Goal: Transaction & Acquisition: Download file/media

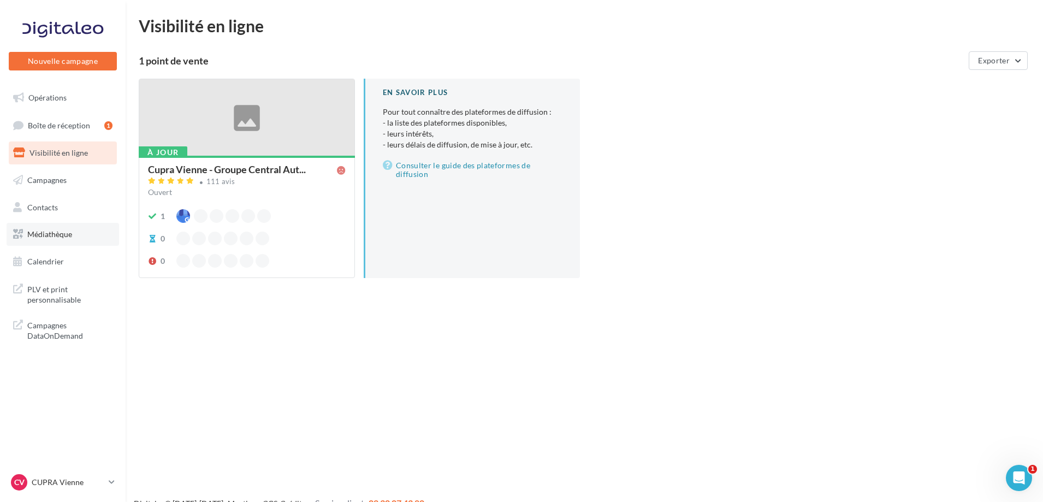
click at [43, 230] on span "Médiathèque" at bounding box center [49, 233] width 45 height 9
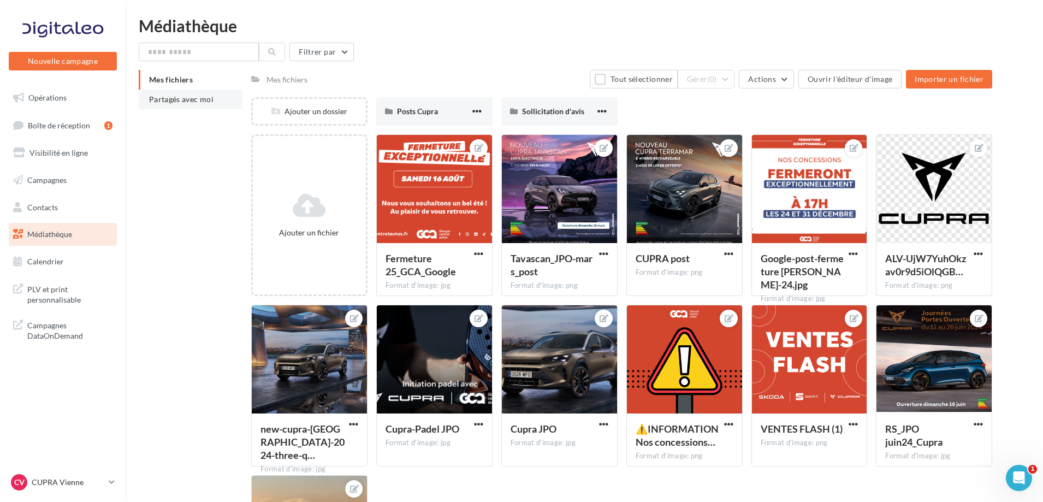
click at [197, 91] on li "Partagés avec moi" at bounding box center [191, 100] width 104 height 20
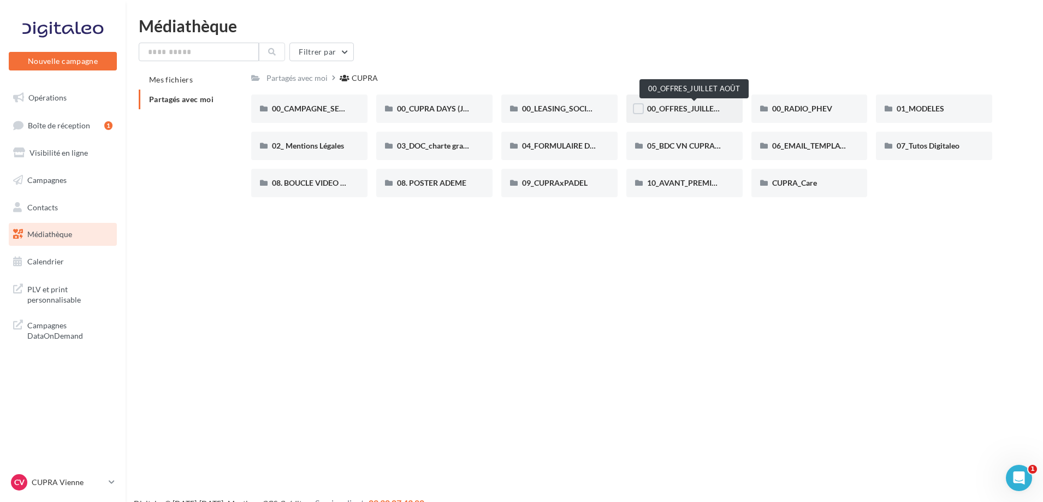
click at [700, 107] on span "00_OFFRES_JUILLET AOÛT" at bounding box center [694, 108] width 94 height 9
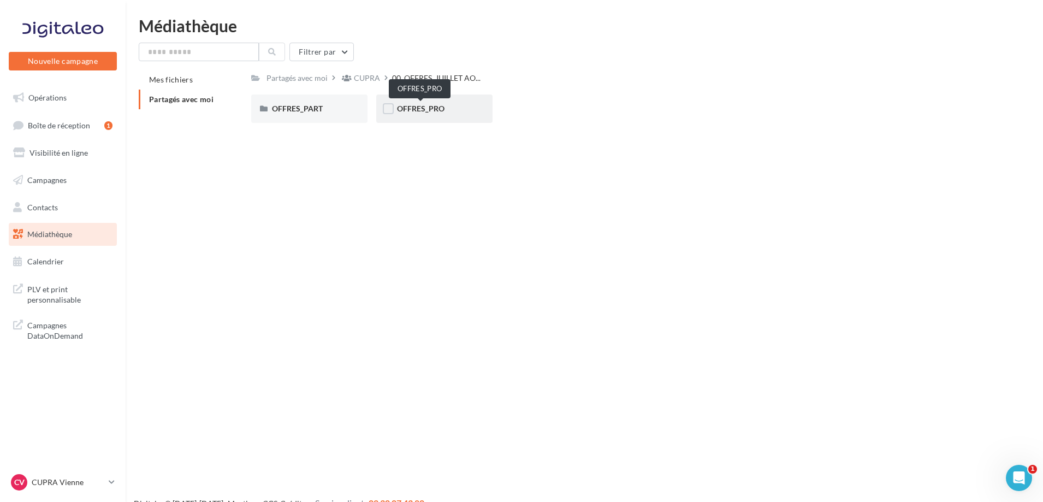
click at [441, 106] on span "OFFRES_PRO" at bounding box center [420, 108] width 47 height 9
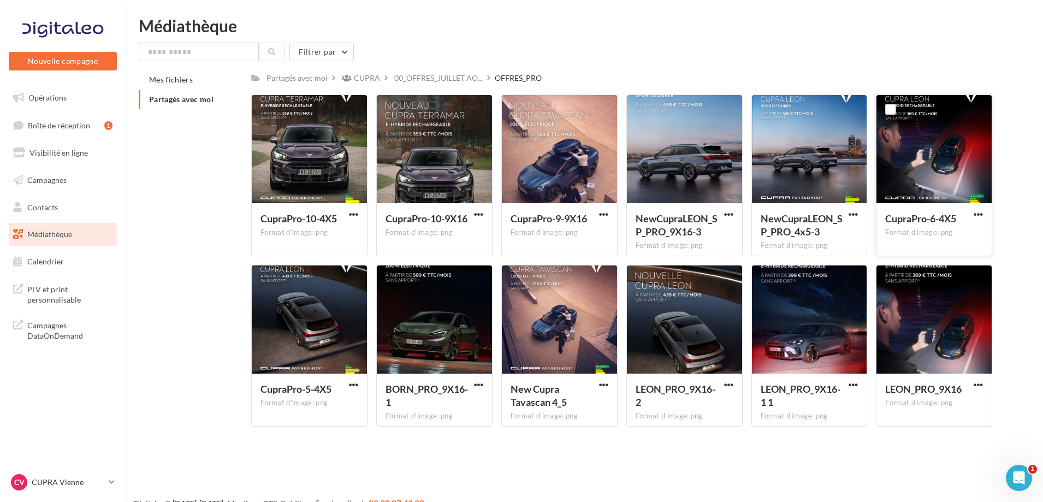
click at [937, 170] on div at bounding box center [933, 149] width 115 height 109
click at [980, 213] on span "button" at bounding box center [977, 214] width 9 height 9
click at [958, 226] on button "Télécharger" at bounding box center [930, 236] width 109 height 28
click at [429, 75] on span "00_OFFRES_JUILLET AO..." at bounding box center [438, 78] width 88 height 11
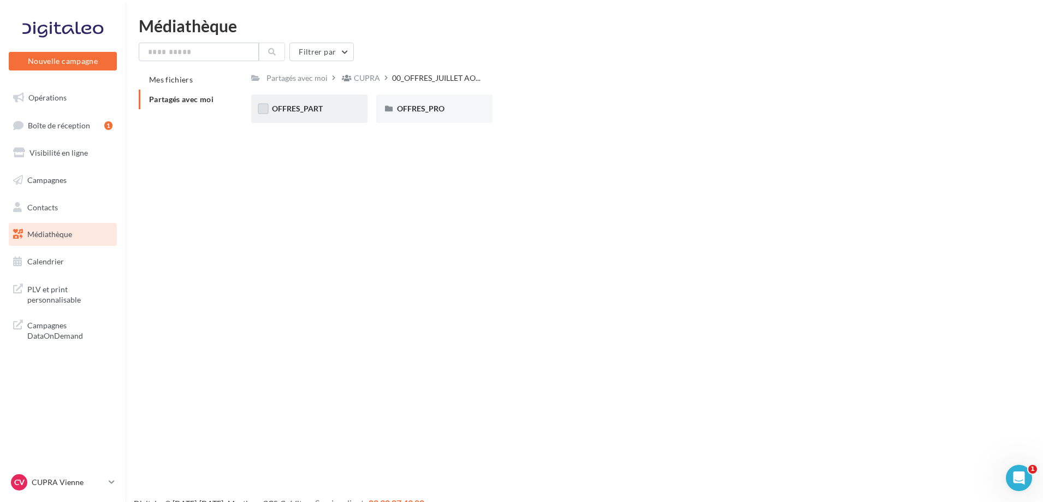
click at [266, 106] on label at bounding box center [263, 108] width 11 height 11
click at [335, 104] on div "OFFRES_PART" at bounding box center [309, 108] width 75 height 11
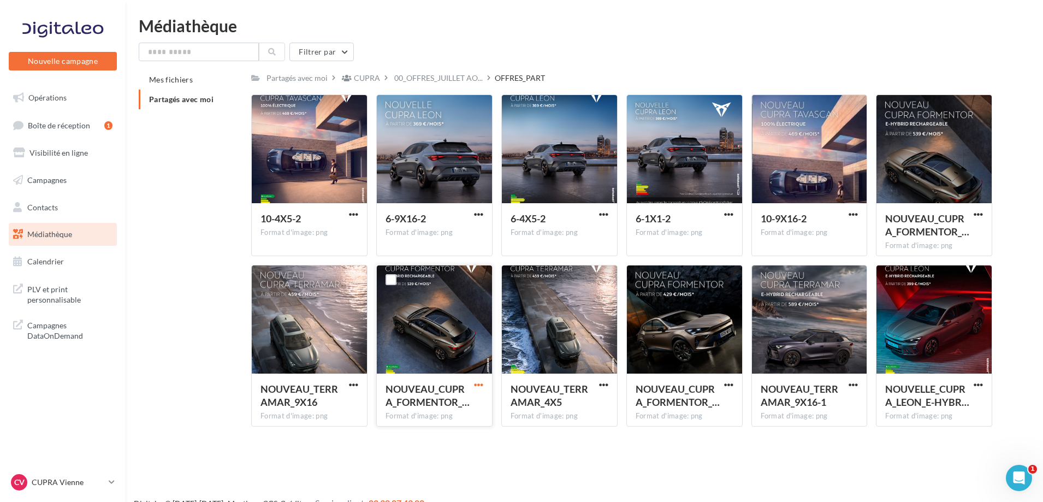
click at [481, 383] on span "button" at bounding box center [478, 384] width 9 height 9
click at [448, 401] on button "Télécharger" at bounding box center [430, 406] width 109 height 28
click at [98, 487] on p "CUPRA Vienne" at bounding box center [68, 482] width 73 height 11
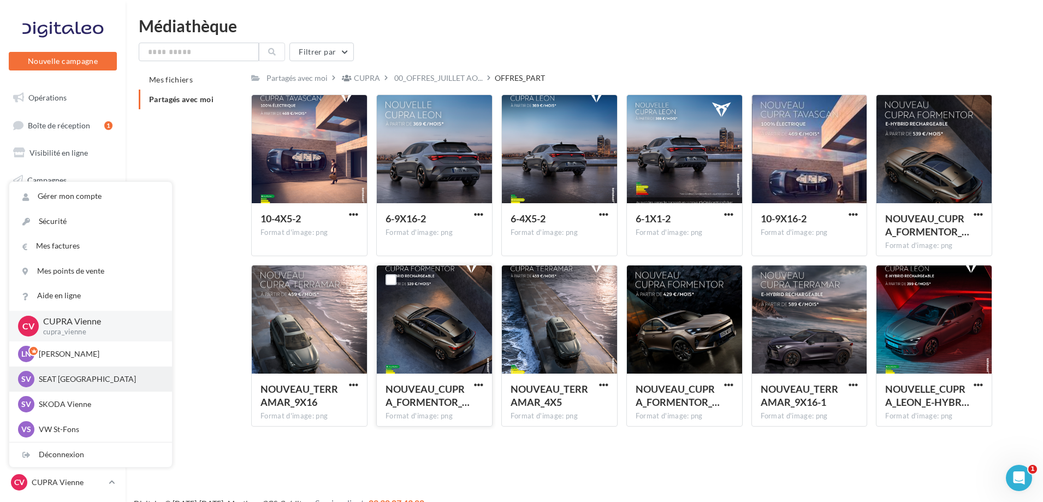
click at [66, 376] on p "SEAT Vienne" at bounding box center [99, 378] width 120 height 11
